Goal: Go to known website: Access a specific website the user already knows

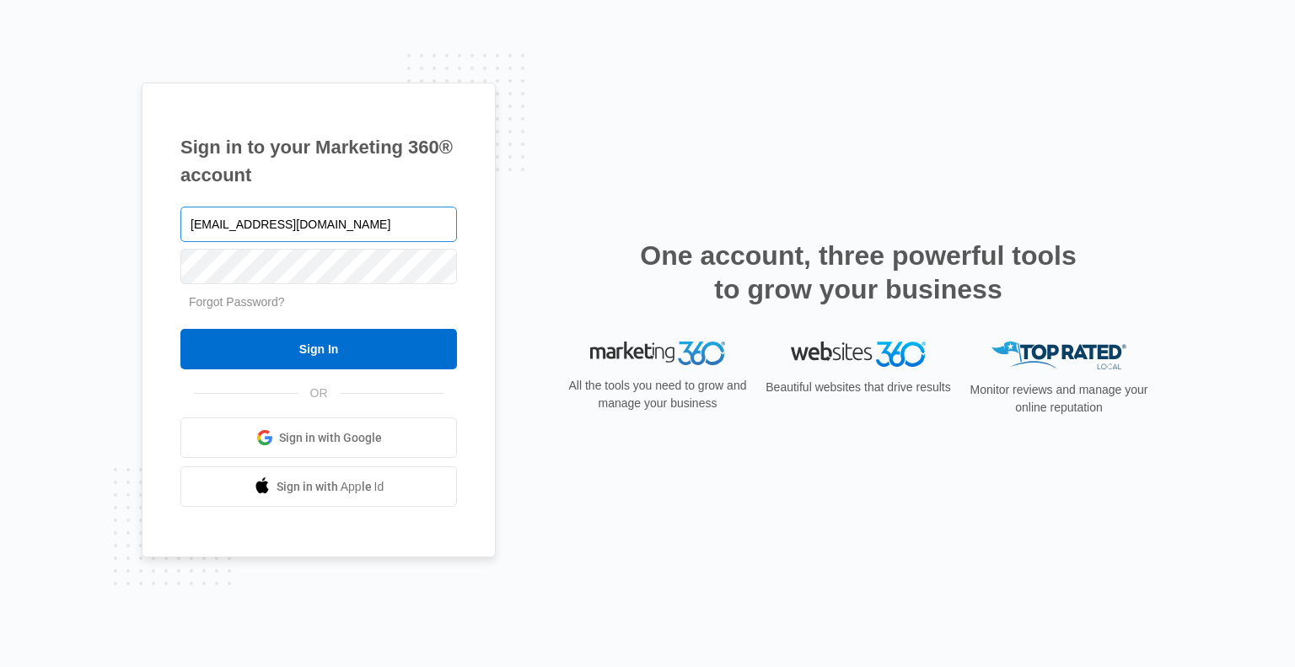
type input "[EMAIL_ADDRESS][DOMAIN_NAME]"
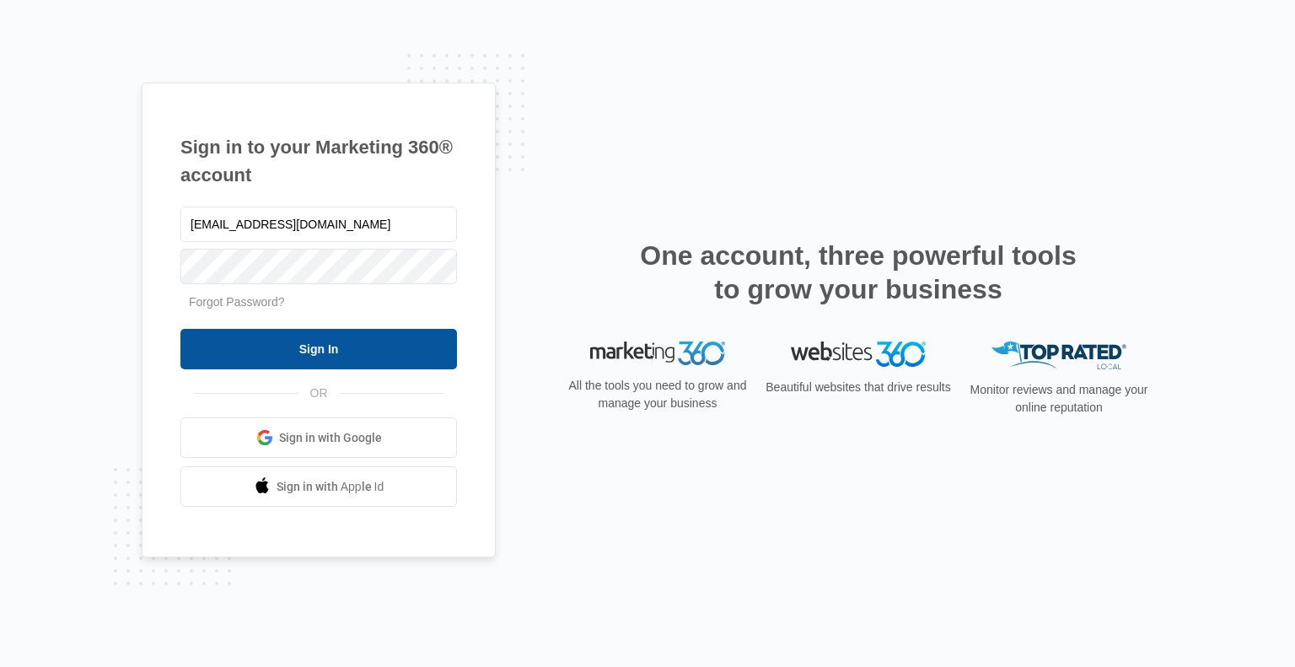
click at [348, 354] on input "Sign In" at bounding box center [318, 349] width 276 height 40
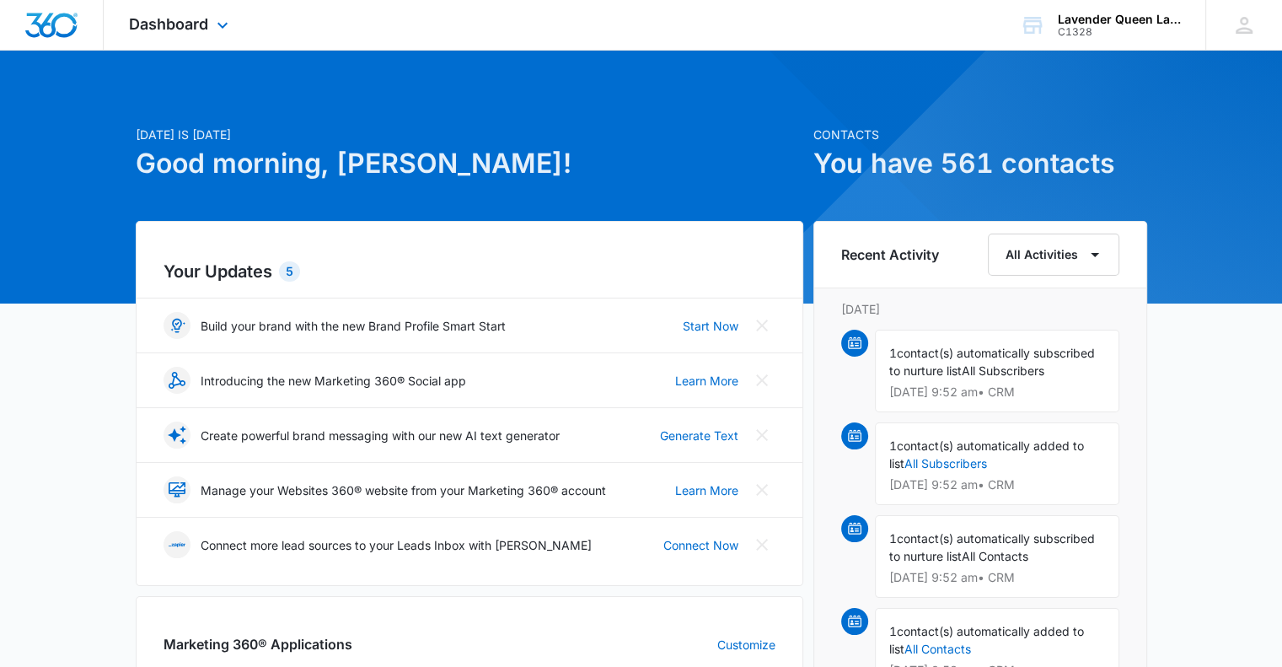
click at [223, 40] on div "Dashboard Apps Reputation Websites Forms CRM Email Social Shop Payments Content…" at bounding box center [181, 25] width 154 height 50
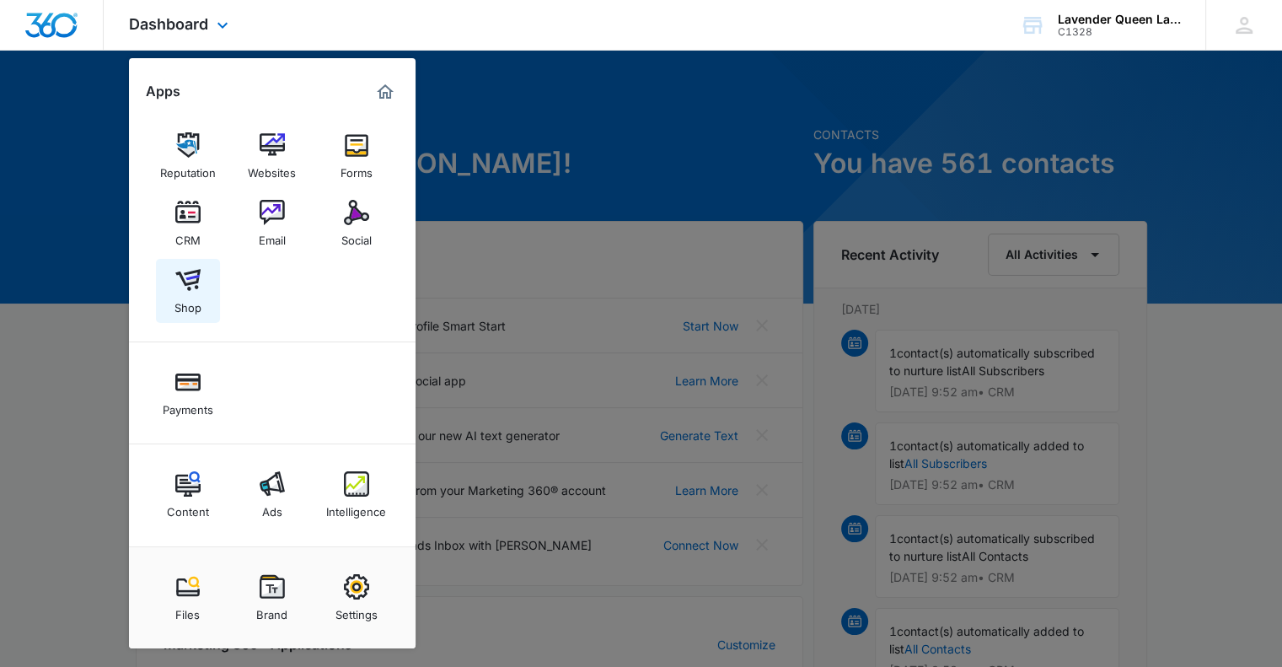
click at [194, 285] on img at bounding box center [187, 279] width 25 height 25
